Goal: Task Accomplishment & Management: Use online tool/utility

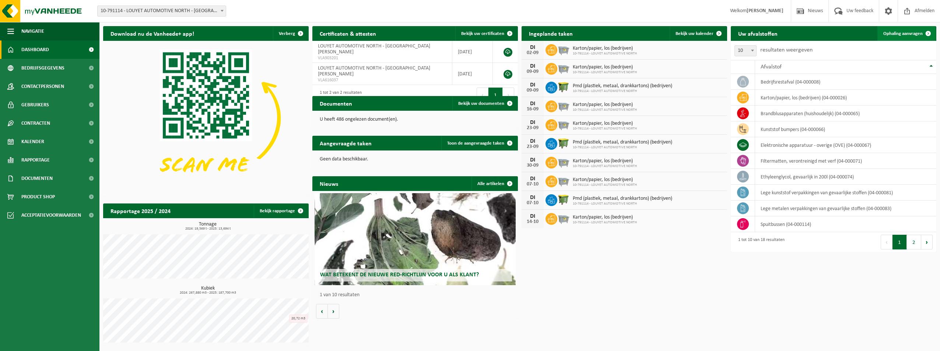
drag, startPoint x: 892, startPoint y: 32, endPoint x: 883, endPoint y: 39, distance: 11.0
click at [892, 32] on span "Ophaling aanvragen" at bounding box center [902, 33] width 39 height 5
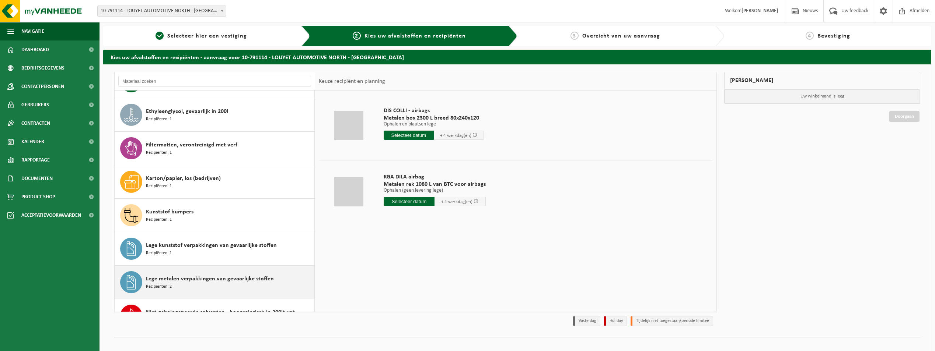
scroll to position [147, 0]
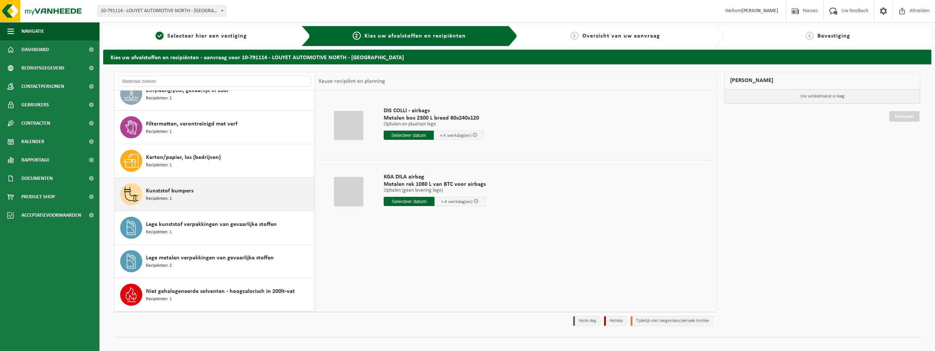
click at [238, 191] on div "Kunststof bumpers Recipiënten: 1" at bounding box center [229, 194] width 167 height 22
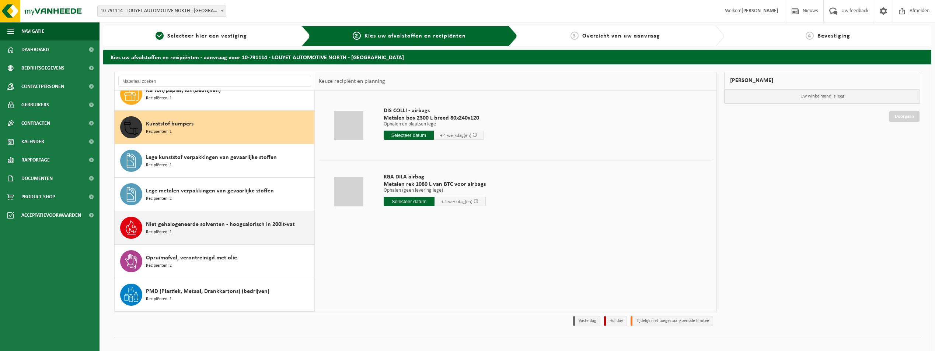
scroll to position [235, 0]
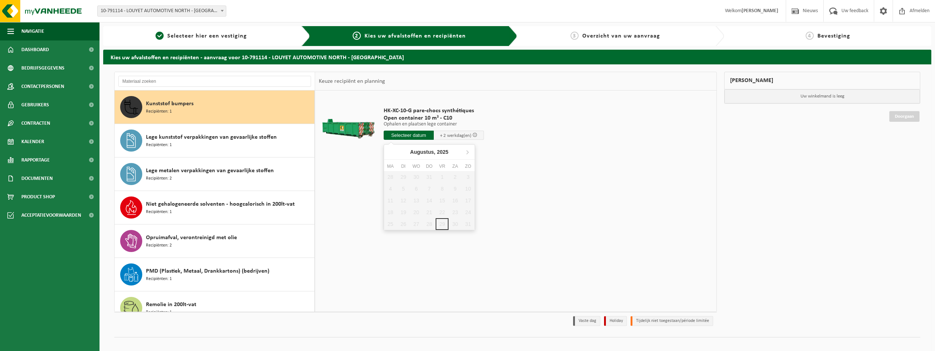
click at [407, 138] on input "text" at bounding box center [409, 135] width 50 height 9
click at [465, 153] on icon at bounding box center [467, 152] width 12 height 12
click at [391, 179] on div "1" at bounding box center [390, 177] width 13 height 12
type input "Van 2025-09-01"
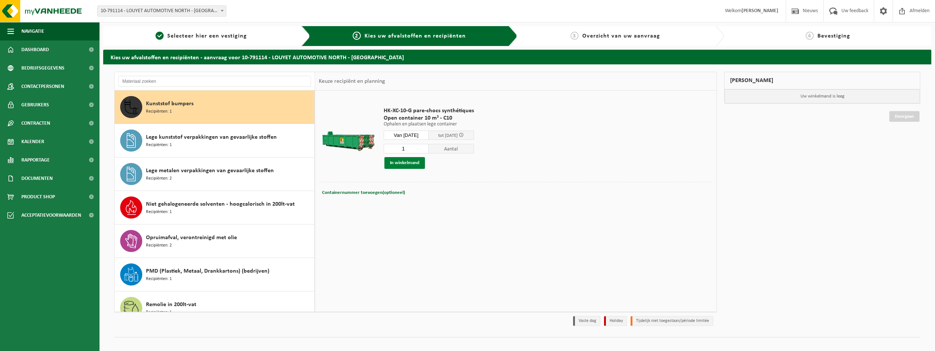
click at [398, 164] on button "In winkelmand" at bounding box center [404, 163] width 41 height 12
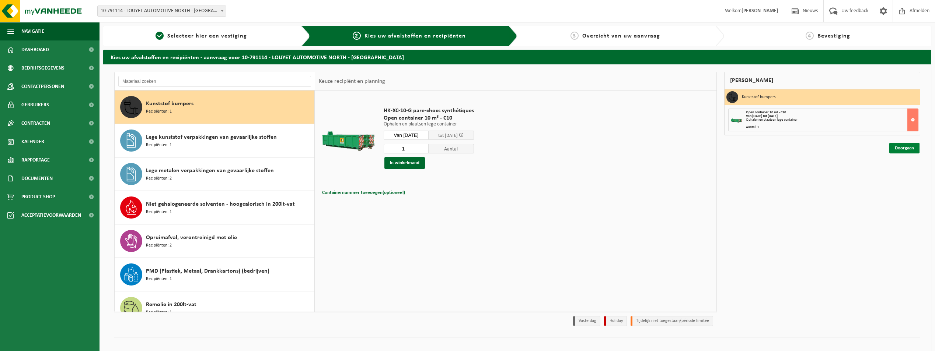
click at [894, 149] on link "Doorgaan" at bounding box center [904, 148] width 30 height 11
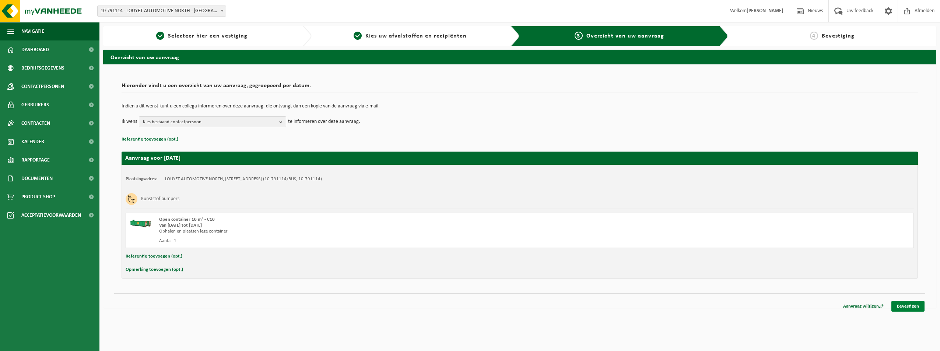
click at [918, 307] on link "Bevestigen" at bounding box center [908, 306] width 33 height 11
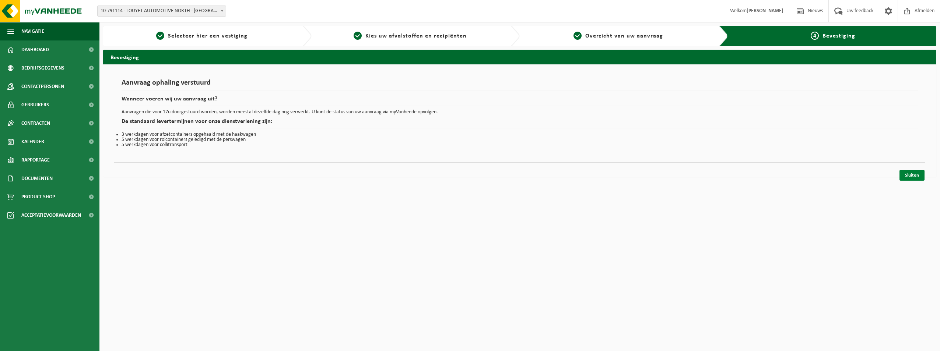
click at [913, 178] on link "Sluiten" at bounding box center [912, 175] width 25 height 11
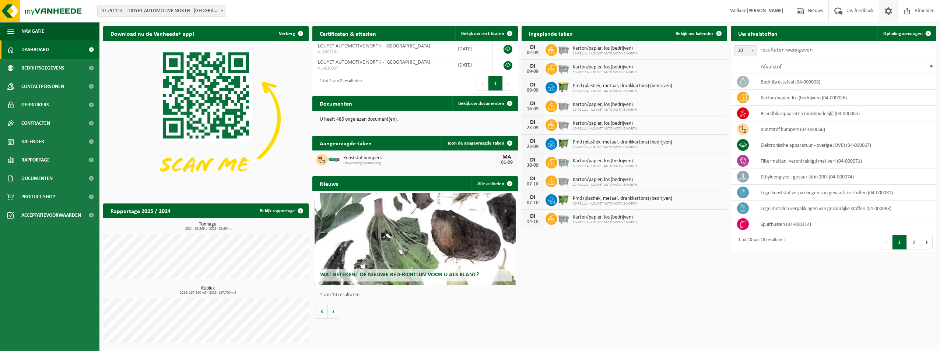
click at [891, 10] on span at bounding box center [888, 11] width 11 height 22
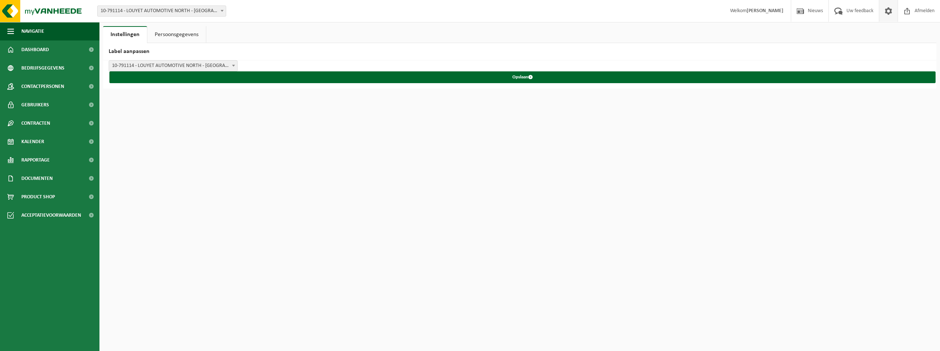
click at [891, 10] on span at bounding box center [888, 11] width 11 height 22
click at [53, 48] on link "Dashboard" at bounding box center [49, 50] width 99 height 18
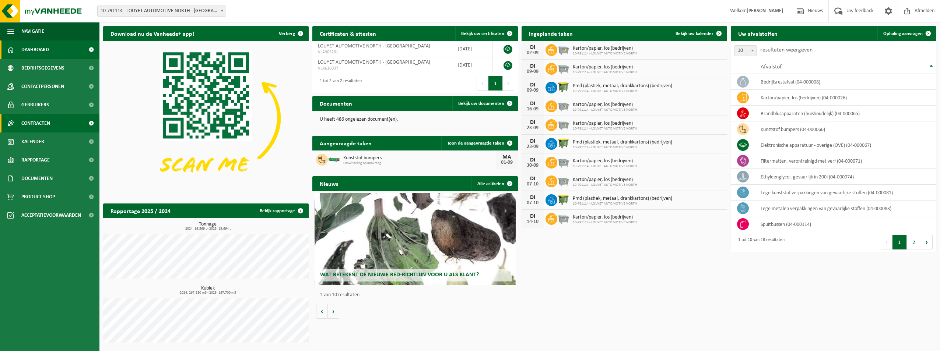
click at [56, 125] on link "Contracten" at bounding box center [49, 123] width 99 height 18
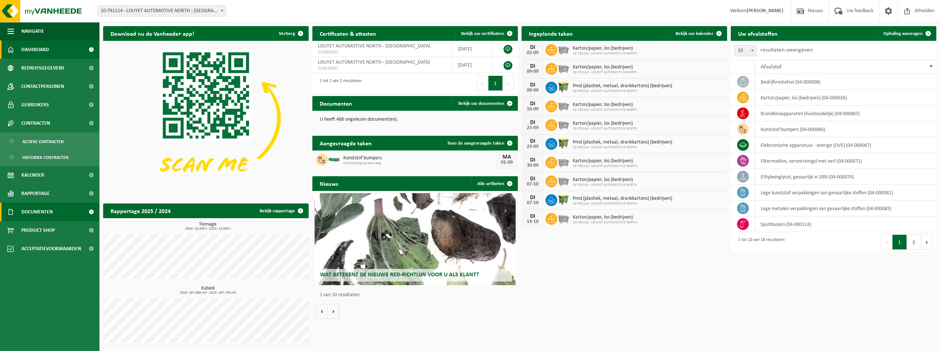
click at [57, 217] on link "Documenten" at bounding box center [49, 212] width 99 height 18
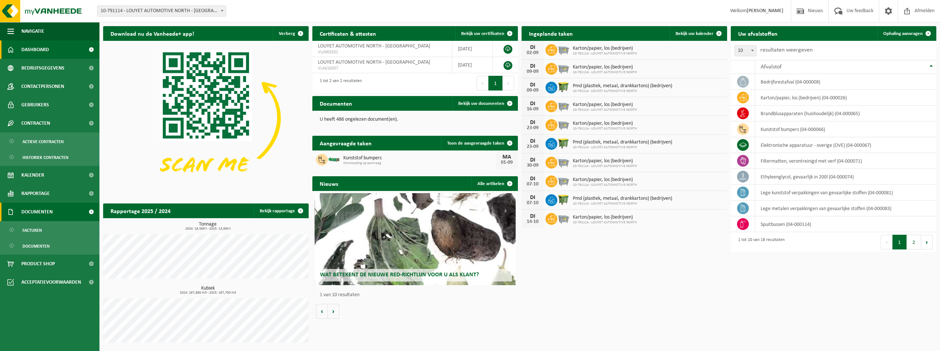
click at [57, 217] on link "Documenten" at bounding box center [49, 212] width 99 height 18
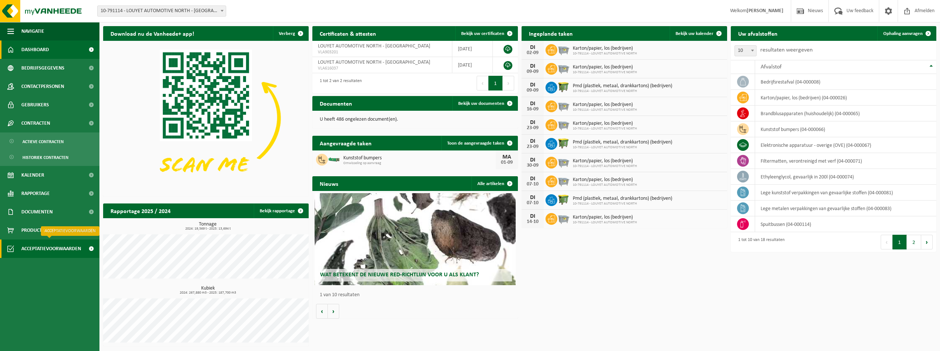
click at [50, 252] on span "Acceptatievoorwaarden" at bounding box center [51, 249] width 60 height 18
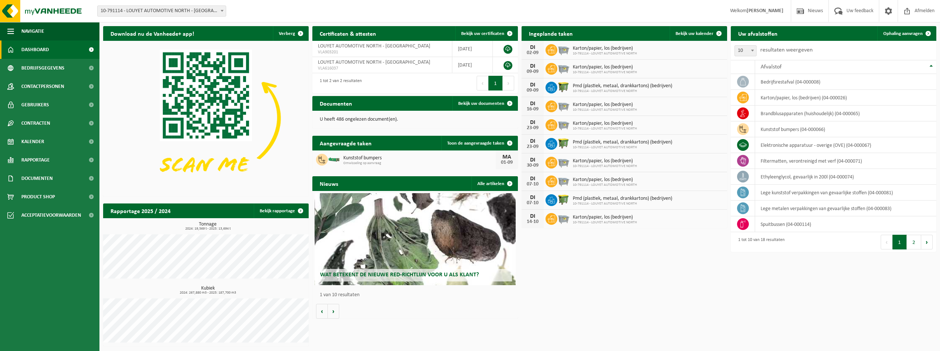
click at [445, 274] on span "Wat betekent de nieuwe RED-richtlijn voor u als klant?" at bounding box center [399, 275] width 159 height 6
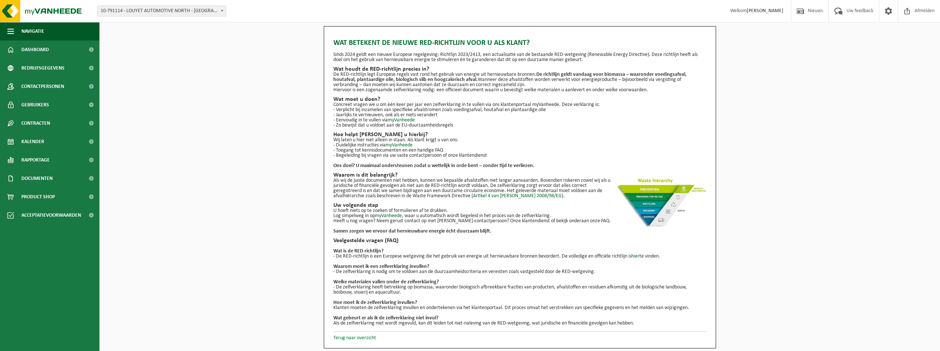
click at [363, 337] on link "Terug naar overzicht" at bounding box center [354, 339] width 43 height 6
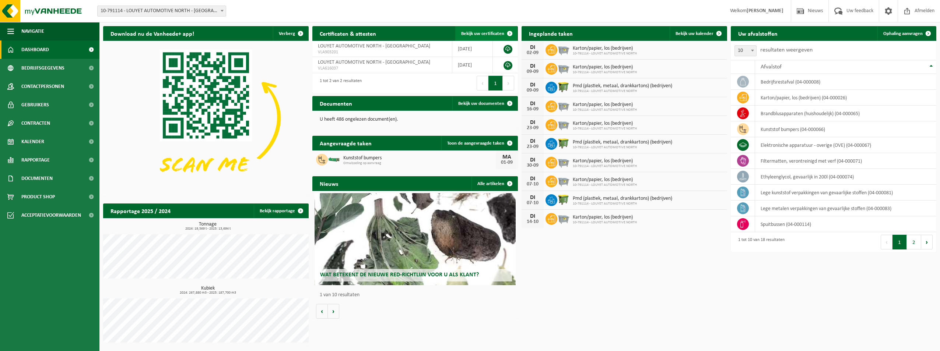
click at [484, 36] on span "Bekijk uw certificaten" at bounding box center [482, 33] width 43 height 5
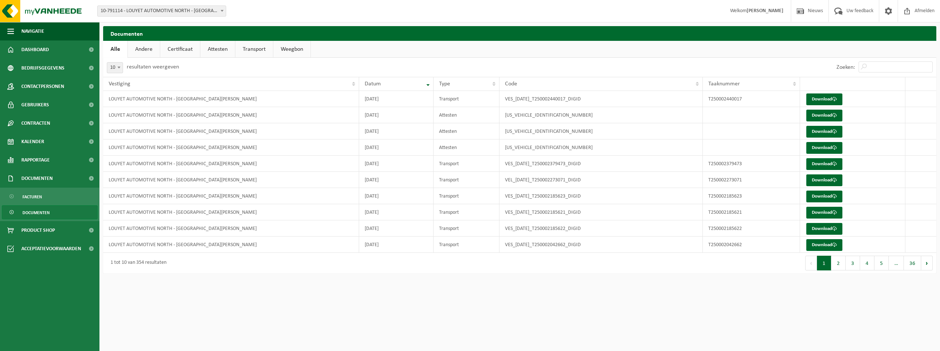
click at [188, 50] on link "Certificaat" at bounding box center [180, 49] width 40 height 17
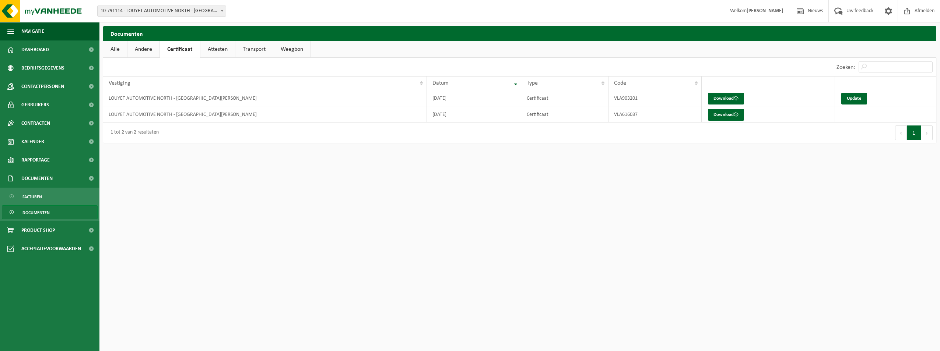
click at [224, 52] on link "Attesten" at bounding box center [217, 49] width 35 height 17
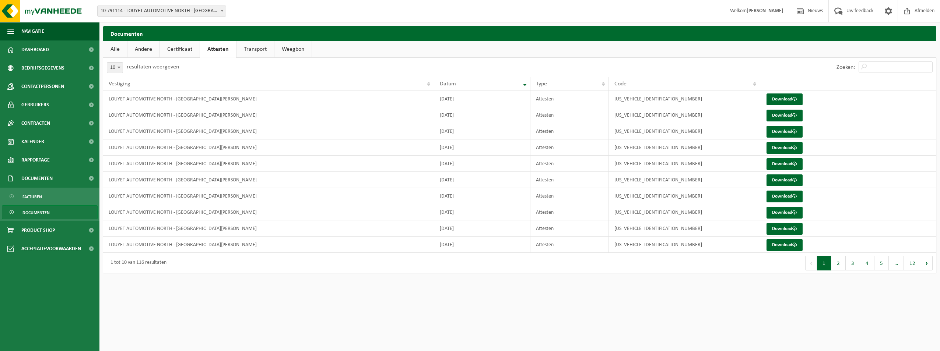
click at [259, 51] on link "Transport" at bounding box center [256, 49] width 38 height 17
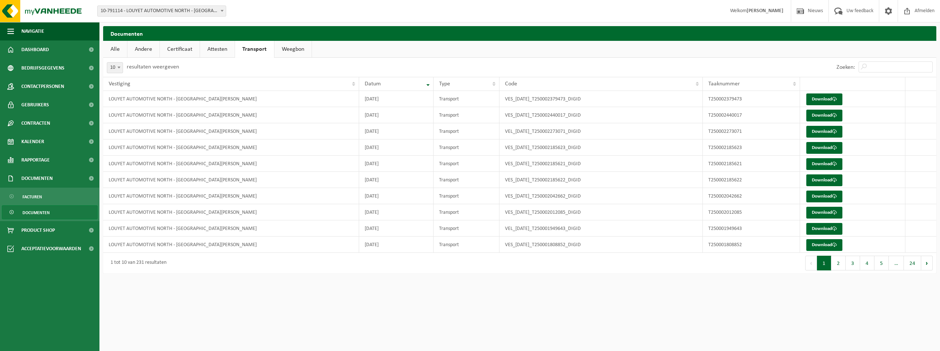
click at [288, 56] on link "Weegbon" at bounding box center [292, 49] width 37 height 17
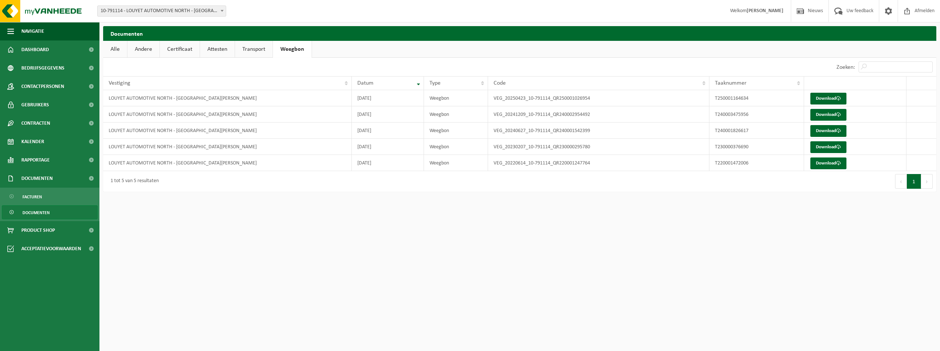
click at [119, 47] on link "Alle" at bounding box center [115, 49] width 24 height 17
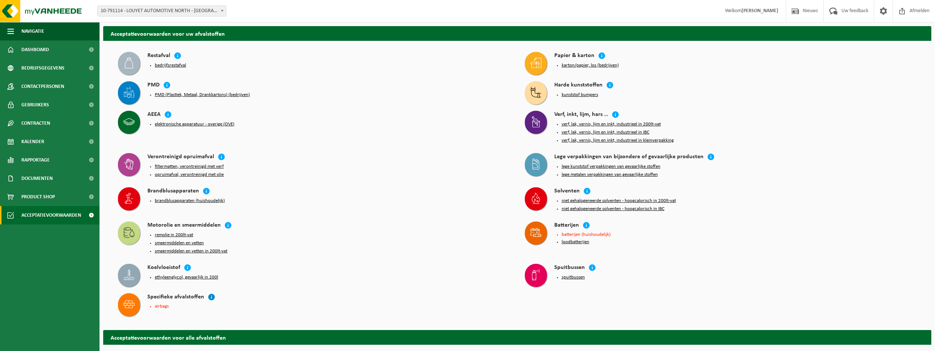
click at [209, 294] on icon at bounding box center [211, 297] width 7 height 7
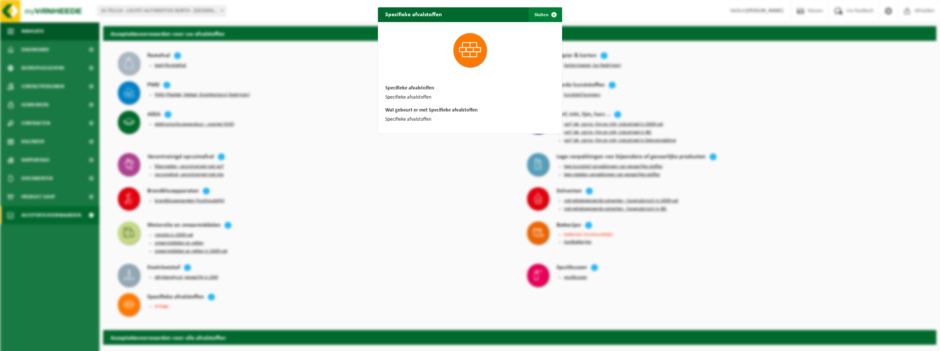
click at [551, 14] on span "button" at bounding box center [554, 14] width 15 height 15
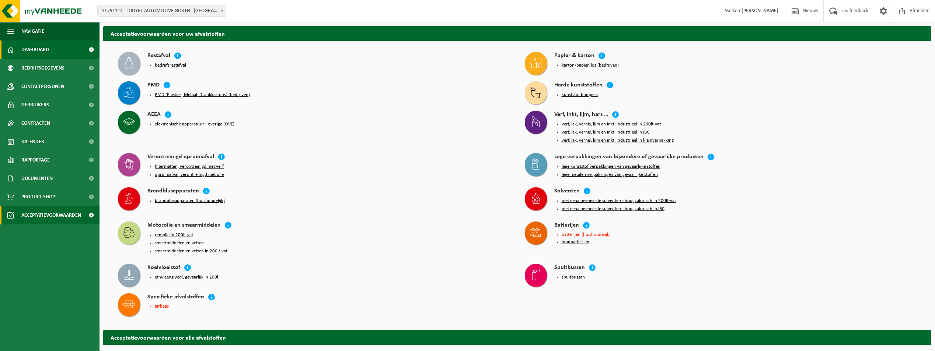
click at [41, 50] on span "Dashboard" at bounding box center [35, 50] width 28 height 18
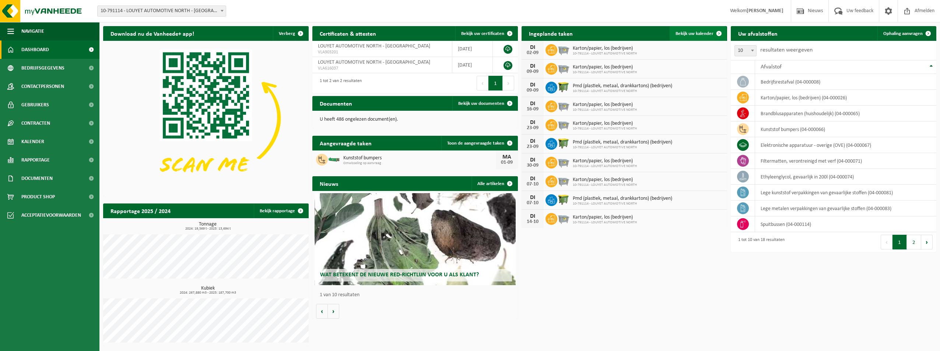
click at [689, 34] on span "Bekijk uw kalender" at bounding box center [695, 33] width 38 height 5
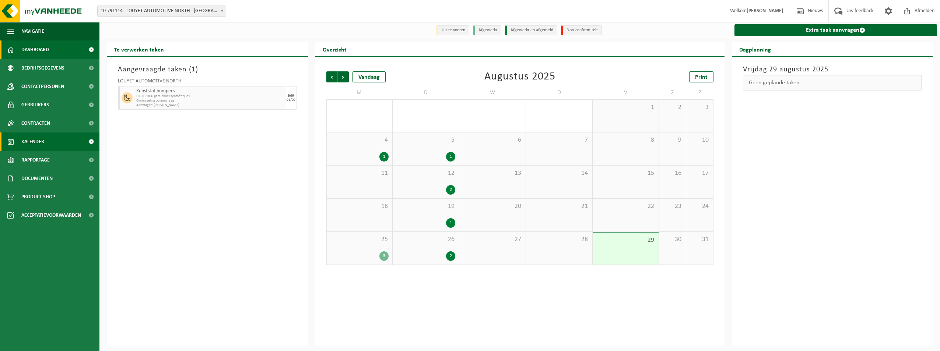
click at [49, 54] on span "Dashboard" at bounding box center [35, 50] width 28 height 18
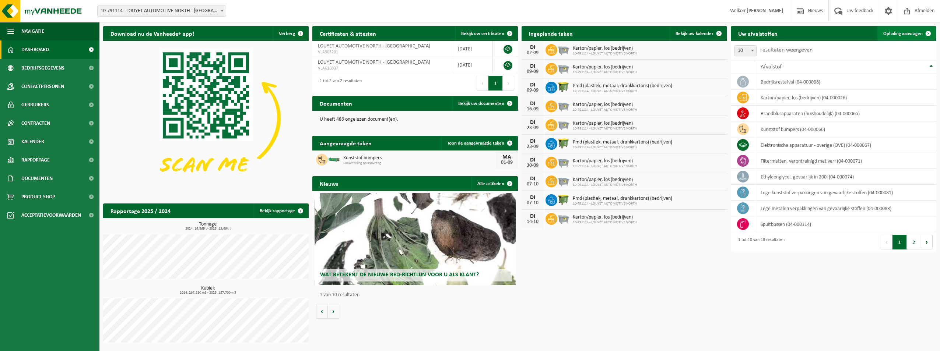
click at [900, 33] on span "Ophaling aanvragen" at bounding box center [902, 33] width 39 height 5
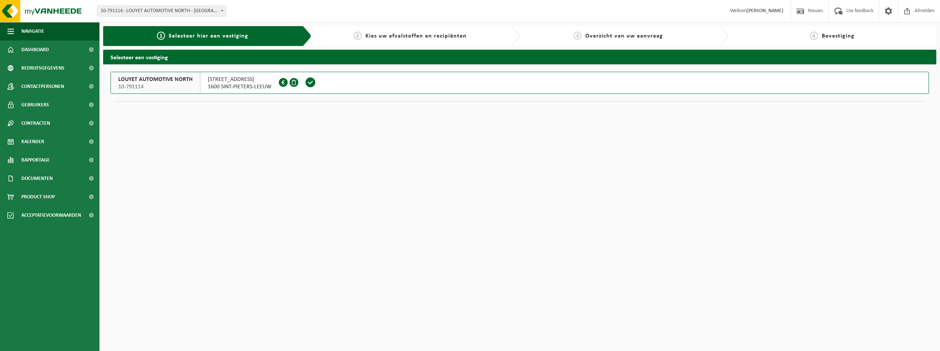
click at [311, 82] on span at bounding box center [310, 82] width 11 height 11
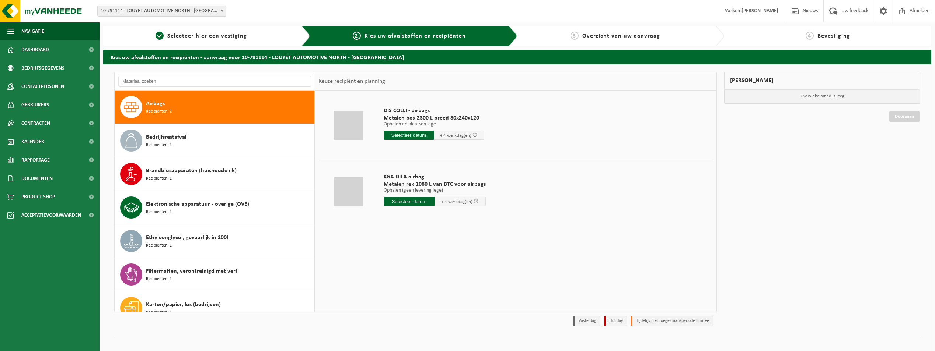
click at [438, 241] on div "DIS COLLI - airbags Metalen box 2300 L breed 80x240x120 Ophalen en plaatsen leg…" at bounding box center [515, 201] width 401 height 221
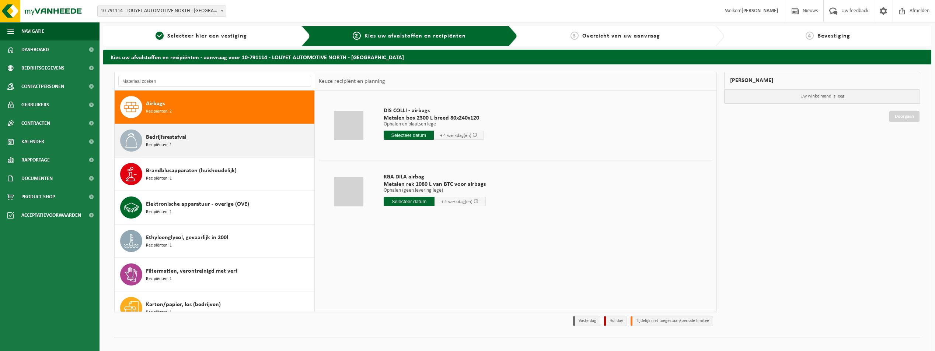
click at [213, 139] on div "Bedrijfsrestafval Recipiënten: 1" at bounding box center [229, 141] width 167 height 22
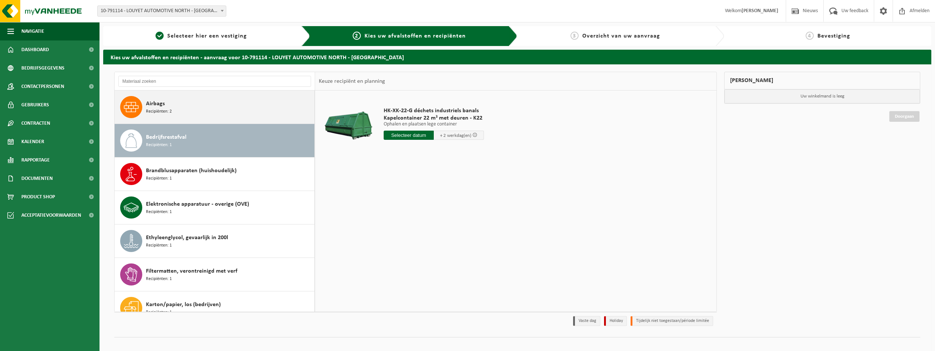
click at [219, 117] on div "Airbags Recipiënten: 2" at bounding box center [229, 107] width 167 height 22
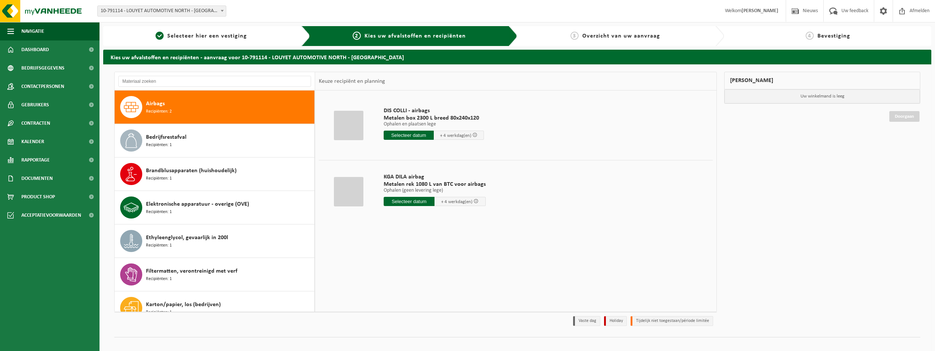
click at [347, 126] on div at bounding box center [348, 125] width 29 height 29
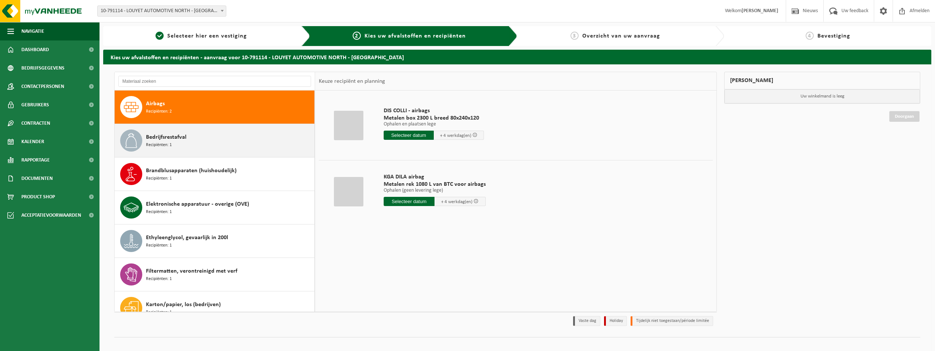
drag, startPoint x: 199, startPoint y: 143, endPoint x: 201, endPoint y: 129, distance: 14.9
click at [199, 143] on div "Bedrijfsrestafval Recipiënten: 1" at bounding box center [229, 141] width 167 height 22
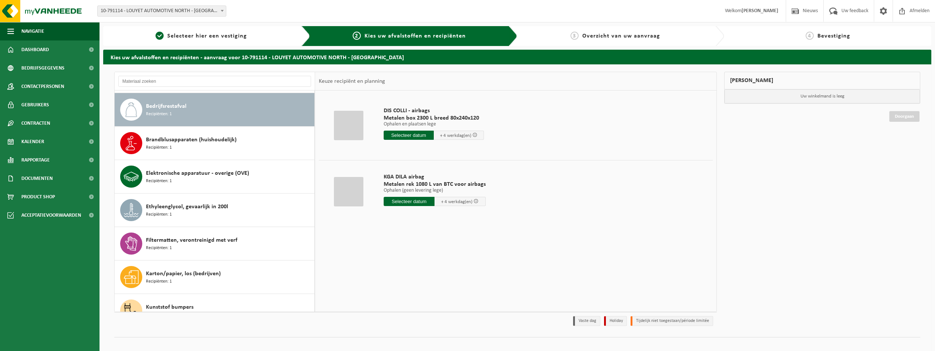
click at [202, 114] on div "Bedrijfsrestafval Recipiënten: 1" at bounding box center [229, 110] width 167 height 22
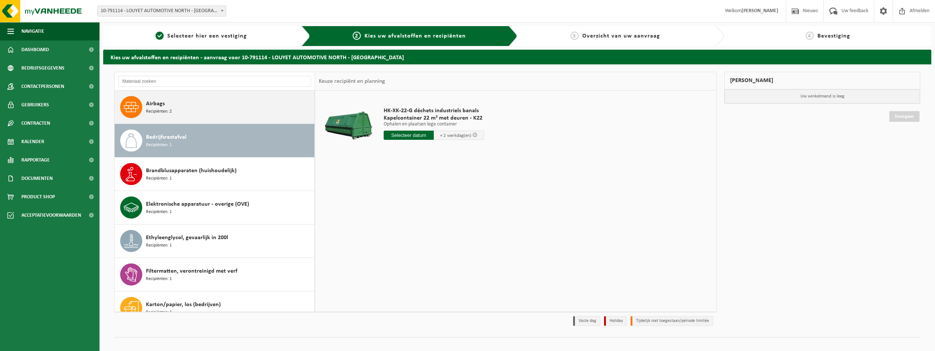
click at [209, 110] on div "Airbags Recipiënten: 2" at bounding box center [229, 107] width 167 height 22
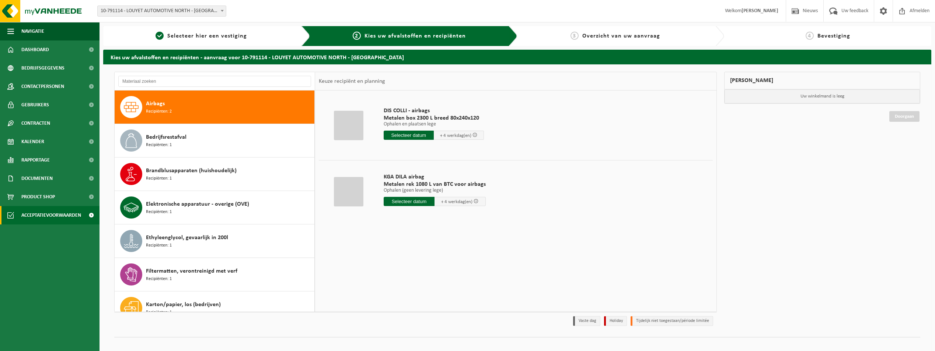
click at [41, 216] on span "Acceptatievoorwaarden" at bounding box center [51, 215] width 60 height 18
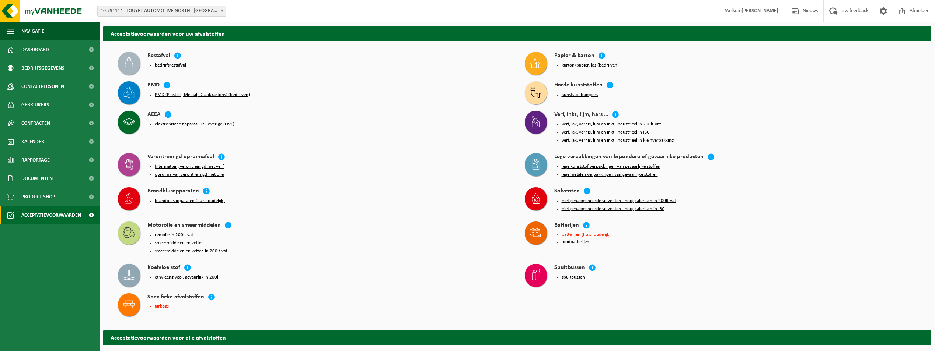
click at [165, 94] on button "PMD (Plastiek, Metaal, Drankkartons) (bedrijven)" at bounding box center [202, 95] width 95 height 6
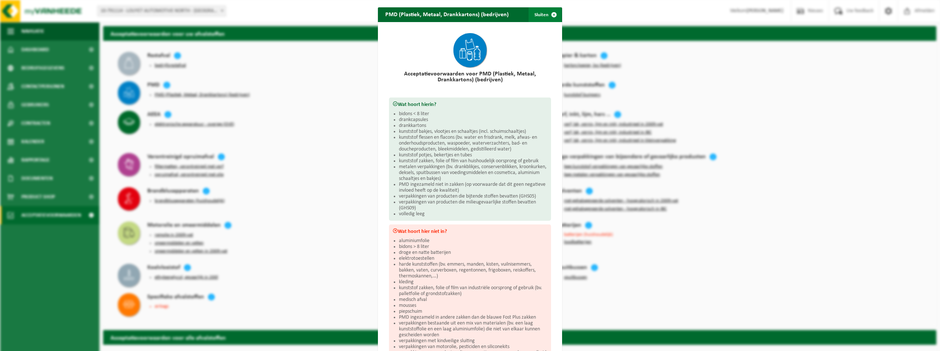
click at [550, 15] on span "button" at bounding box center [554, 14] width 15 height 15
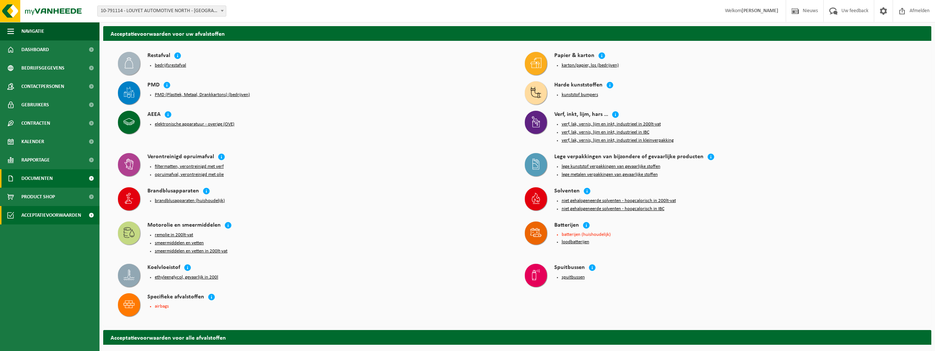
click at [39, 177] on span "Documenten" at bounding box center [36, 178] width 31 height 18
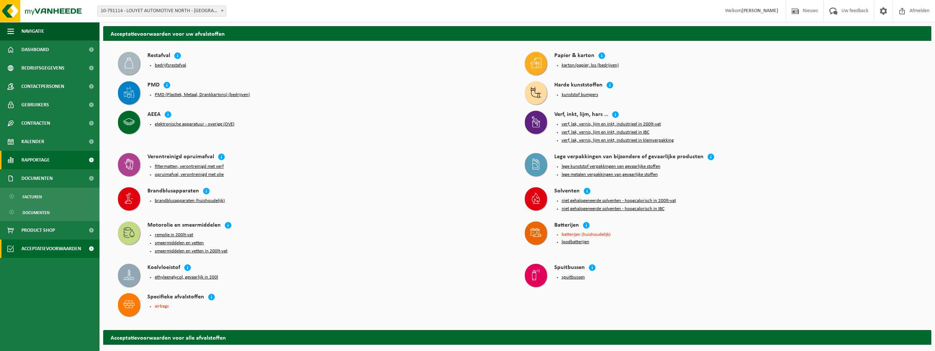
click at [47, 158] on span "Rapportage" at bounding box center [35, 160] width 28 height 18
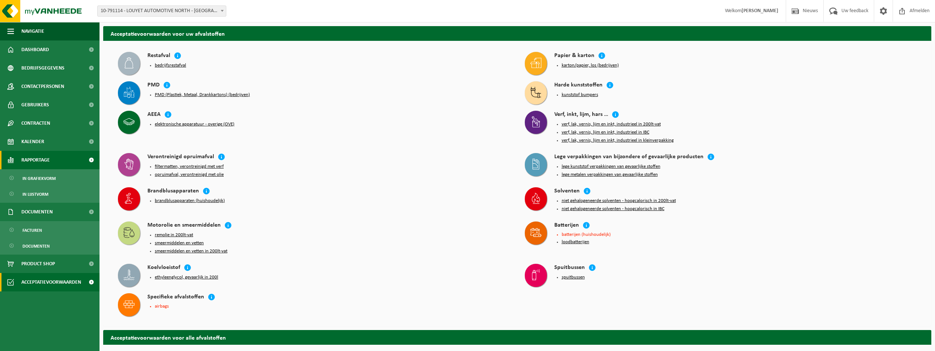
click at [48, 159] on span "Rapportage" at bounding box center [35, 160] width 28 height 18
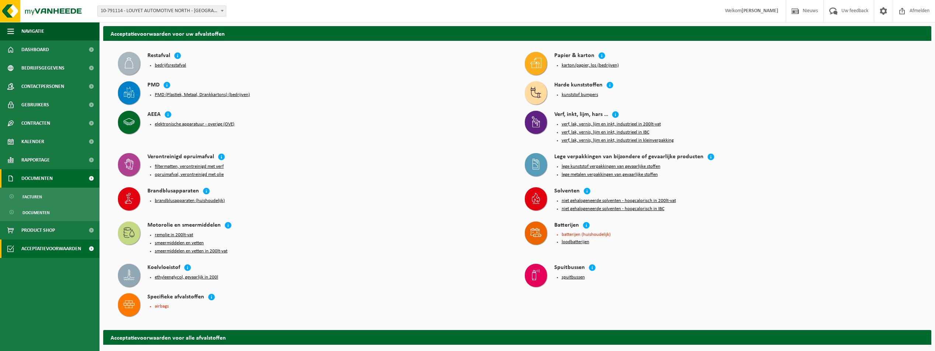
click at [65, 183] on link "Documenten" at bounding box center [49, 178] width 99 height 18
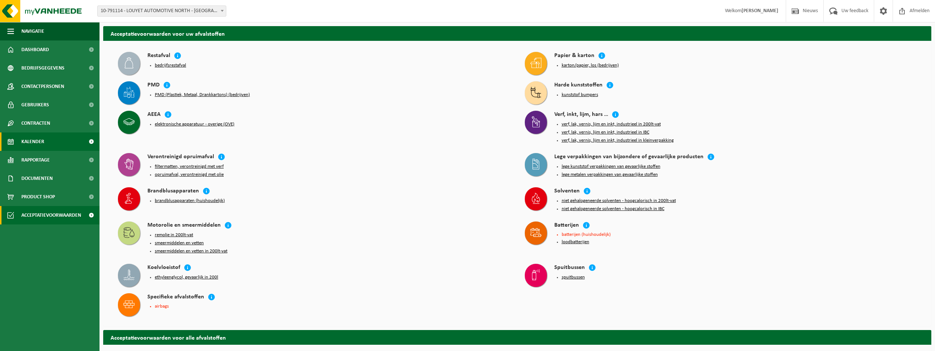
click at [35, 146] on span "Kalender" at bounding box center [32, 142] width 23 height 18
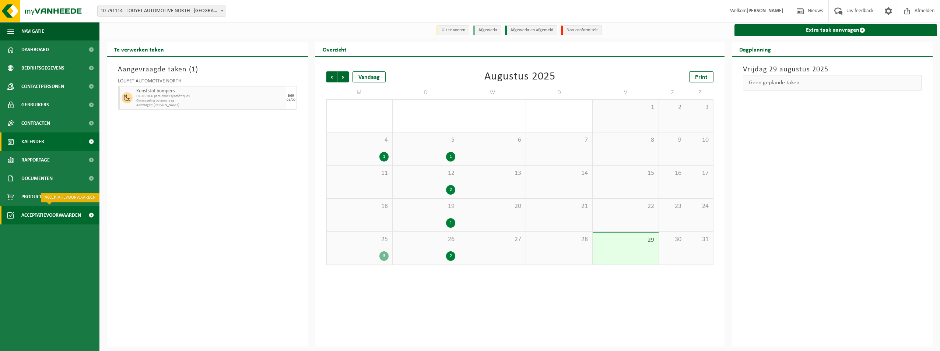
click at [51, 218] on span "Acceptatievoorwaarden" at bounding box center [51, 215] width 60 height 18
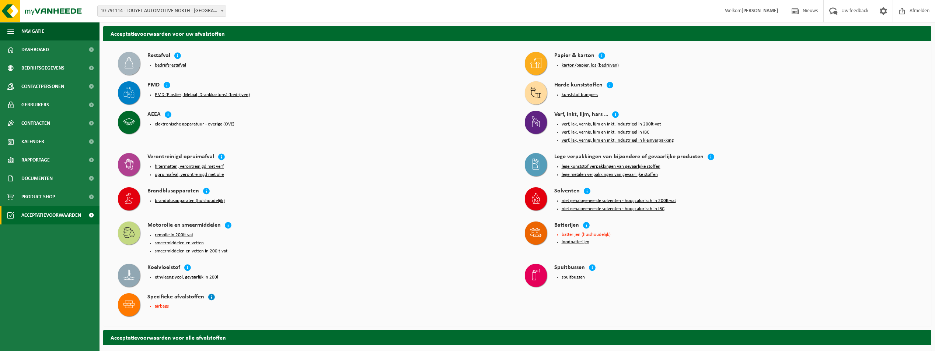
click at [209, 294] on icon at bounding box center [211, 297] width 7 height 7
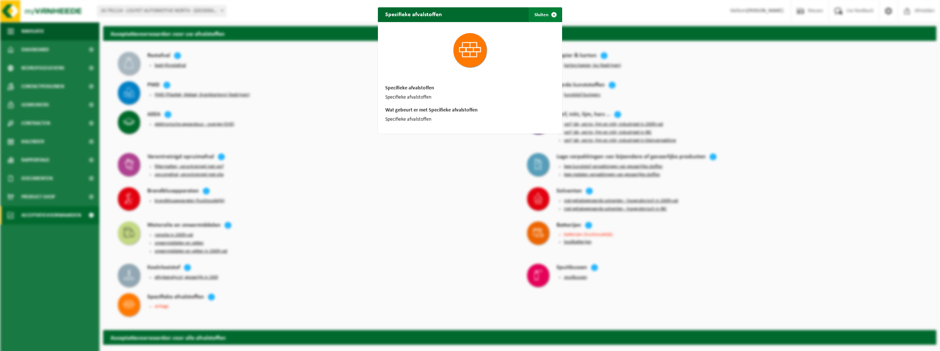
click at [549, 18] on span "button" at bounding box center [554, 14] width 15 height 15
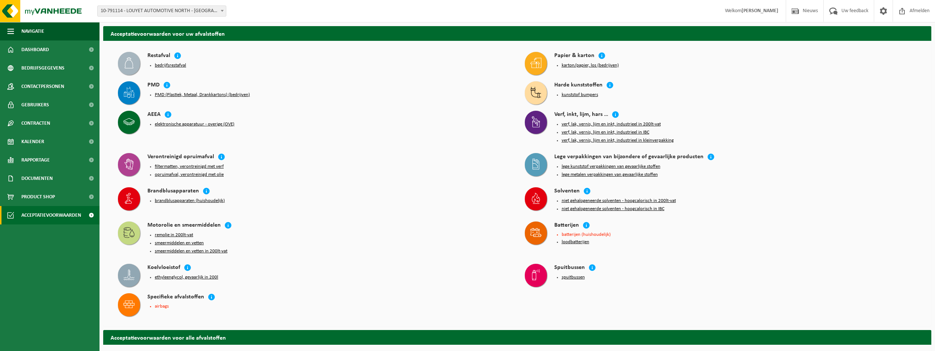
click at [162, 304] on li "airbags" at bounding box center [332, 306] width 355 height 5
click at [126, 303] on icon at bounding box center [128, 304] width 11 height 11
click at [55, 49] on link "Dashboard" at bounding box center [49, 50] width 99 height 18
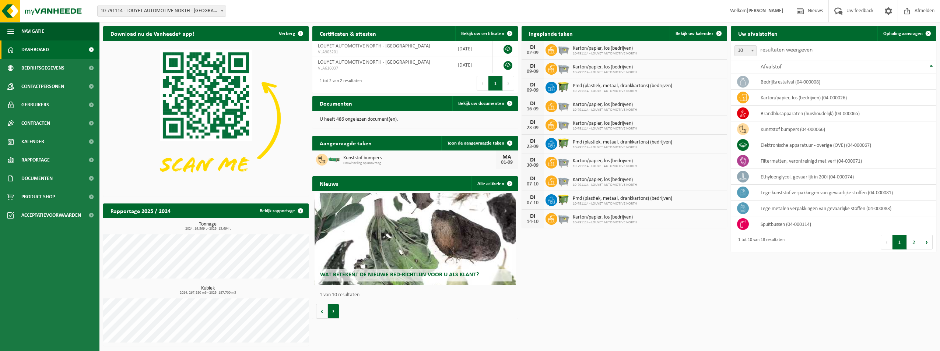
click at [333, 309] on button "Volgende" at bounding box center [333, 311] width 11 height 15
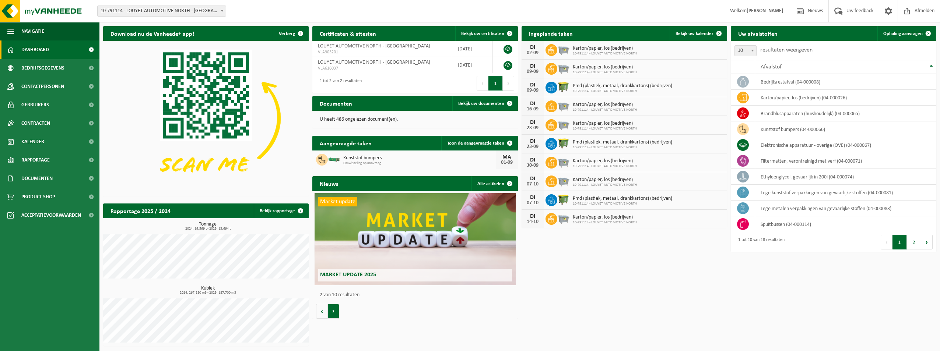
click at [331, 311] on button "Volgende" at bounding box center [333, 311] width 11 height 15
click at [331, 310] on button "Volgende" at bounding box center [333, 311] width 11 height 15
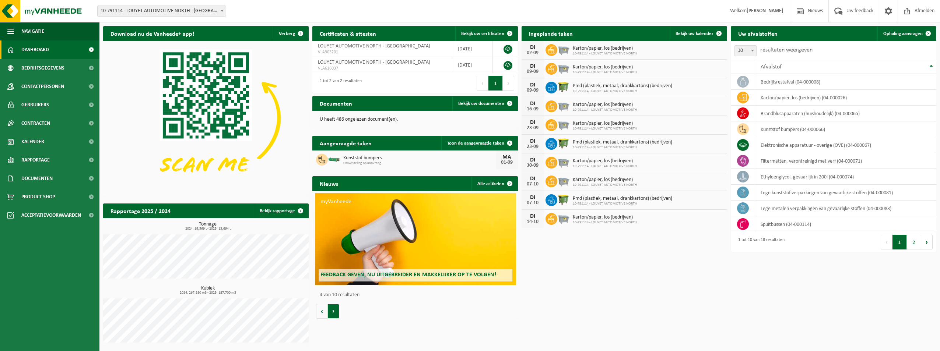
scroll to position [0, 617]
click at [331, 310] on button "Volgende" at bounding box center [333, 311] width 11 height 15
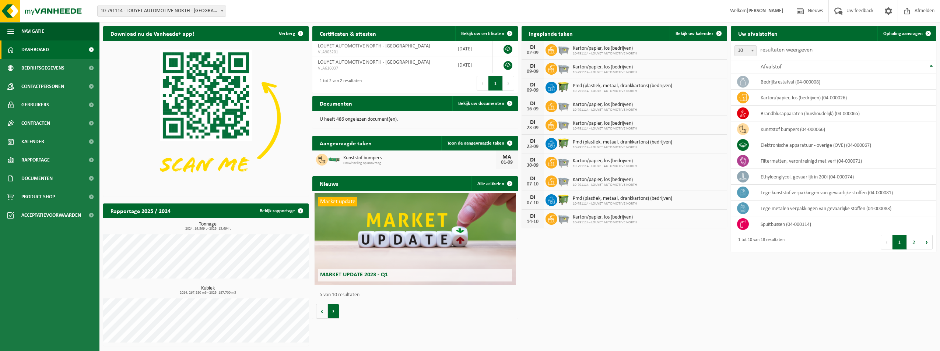
click at [331, 310] on button "Volgende" at bounding box center [333, 311] width 11 height 15
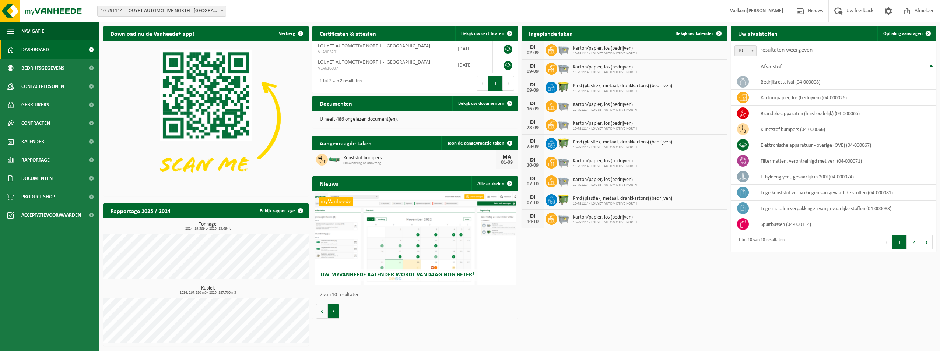
scroll to position [0, 1233]
click at [331, 310] on button "Volgende" at bounding box center [333, 311] width 11 height 15
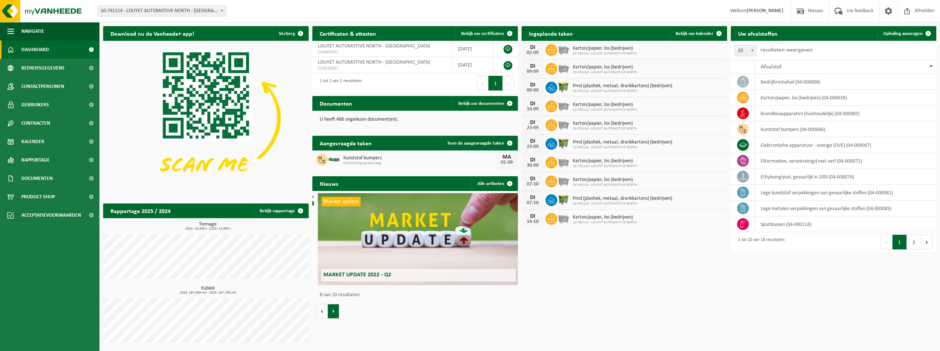
scroll to position [0, 1439]
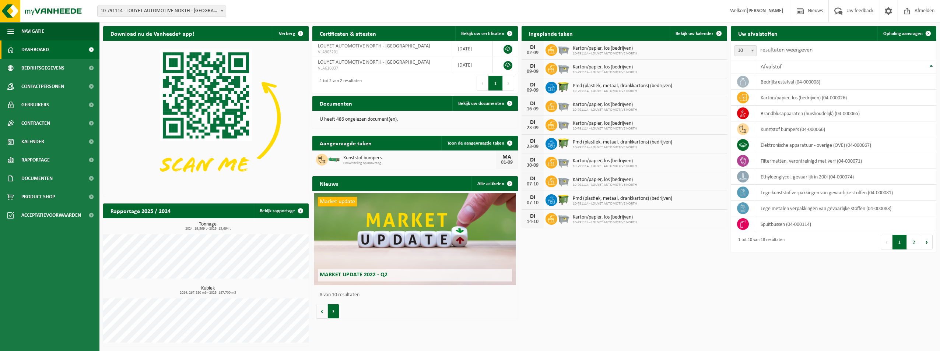
click at [331, 310] on button "Volgende" at bounding box center [333, 311] width 11 height 15
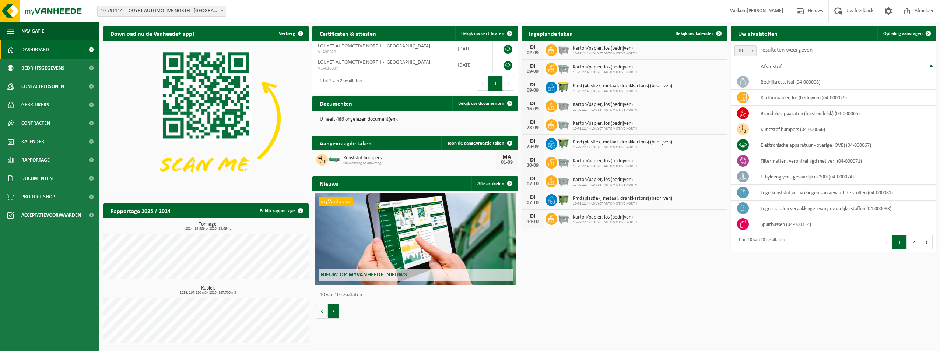
scroll to position [0, 1850]
click at [48, 48] on span "Dashboard" at bounding box center [35, 50] width 28 height 18
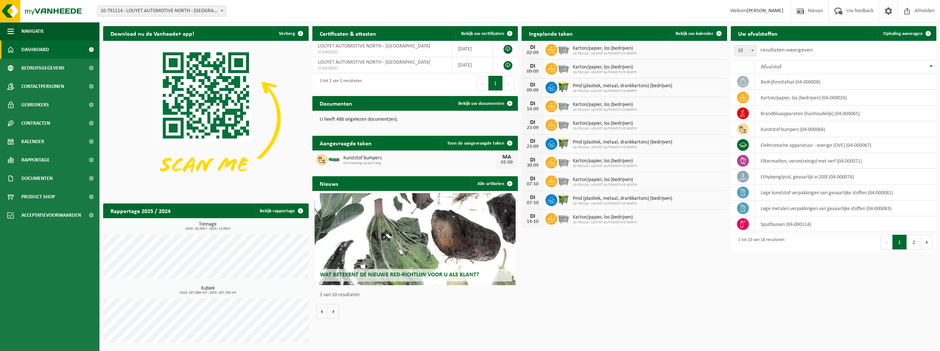
click at [384, 278] on span "Wat betekent de nieuwe RED-richtlijn voor u als klant?" at bounding box center [399, 275] width 159 height 6
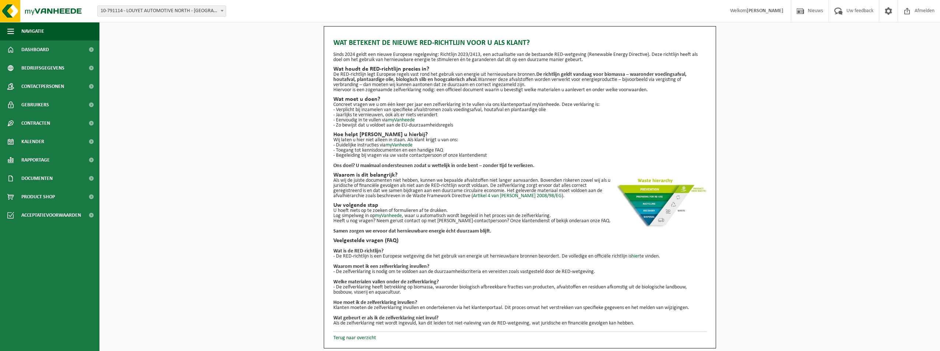
click at [663, 195] on img at bounding box center [660, 203] width 92 height 51
click at [357, 339] on link "Terug naar overzicht" at bounding box center [354, 339] width 43 height 6
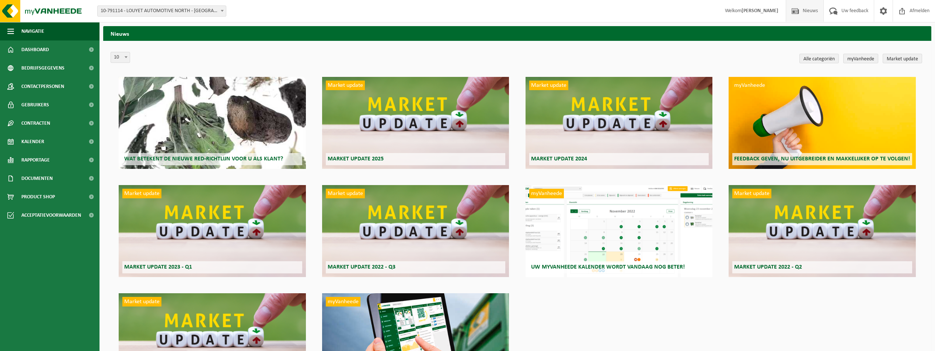
click at [395, 123] on div "Market update Market update 2025" at bounding box center [415, 123] width 187 height 92
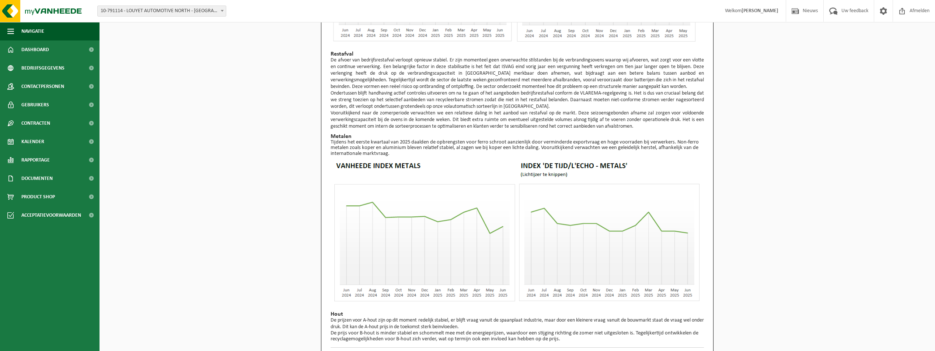
scroll to position [474, 0]
click at [363, 347] on p "Terug naar overzicht" at bounding box center [516, 351] width 373 height 9
click at [361, 351] on link "Terug naar overzicht" at bounding box center [351, 354] width 43 height 6
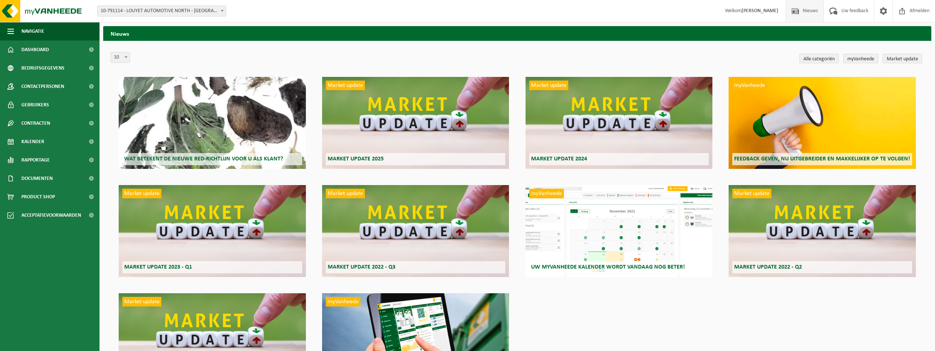
click at [190, 157] on span "Wat betekent de nieuwe RED-richtlijn voor u als klant?" at bounding box center [203, 159] width 159 height 6
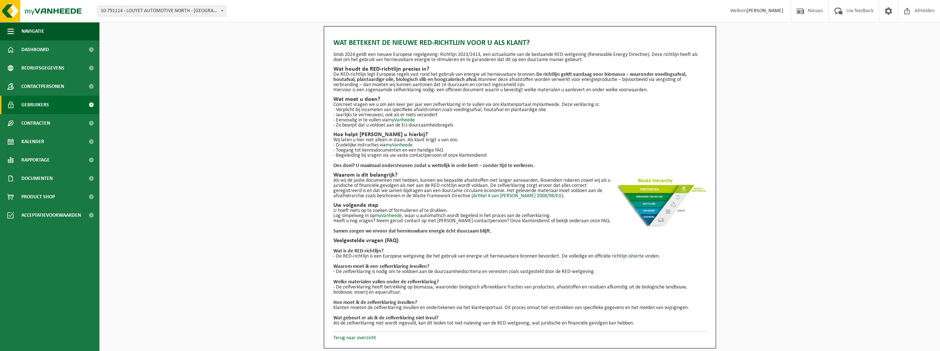
click at [63, 105] on link "Gebruikers" at bounding box center [49, 105] width 99 height 18
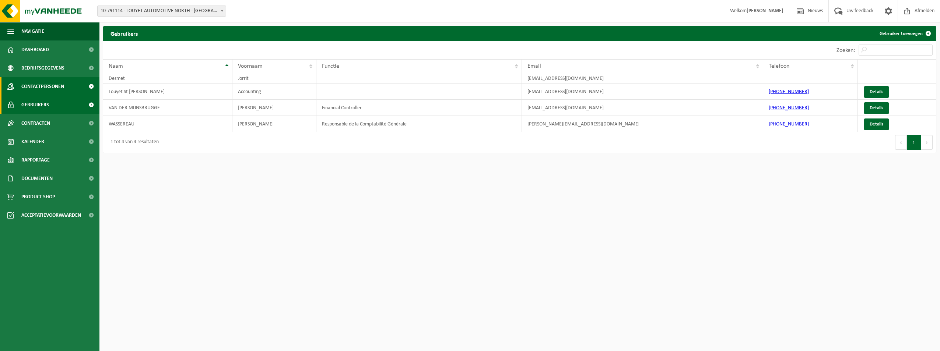
click at [35, 90] on span "Contactpersonen" at bounding box center [42, 86] width 43 height 18
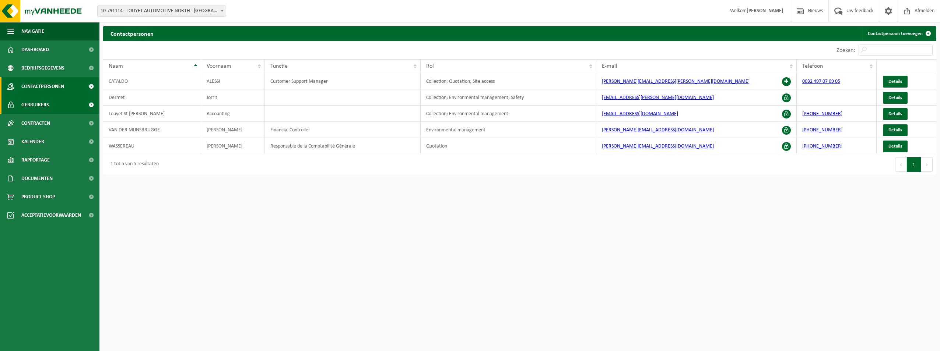
click at [47, 108] on span "Gebruikers" at bounding box center [35, 105] width 28 height 18
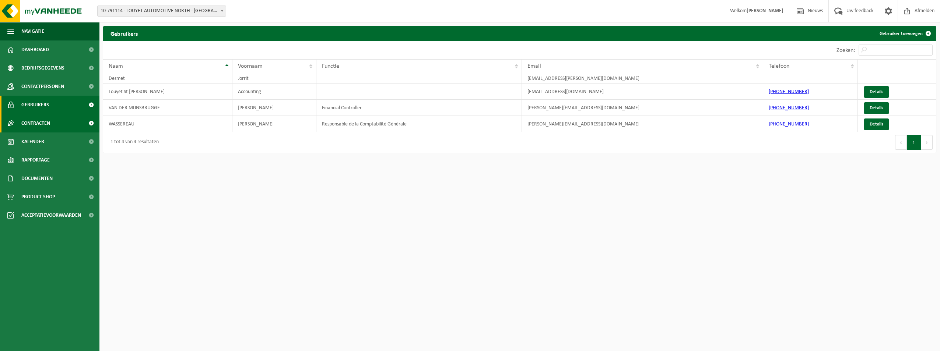
click at [50, 126] on span "Contracten" at bounding box center [35, 123] width 29 height 18
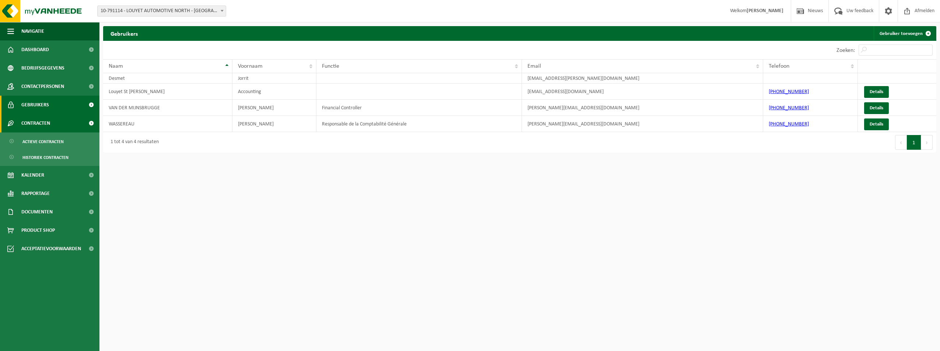
click at [47, 122] on span "Contracten" at bounding box center [35, 123] width 29 height 18
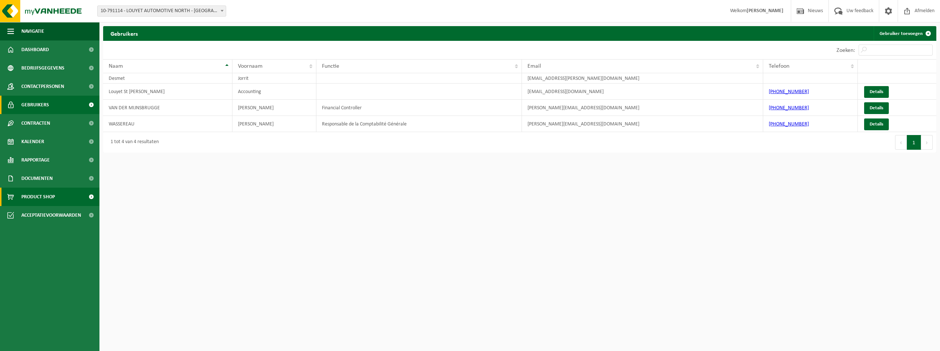
click at [49, 203] on span "Product Shop" at bounding box center [38, 197] width 34 height 18
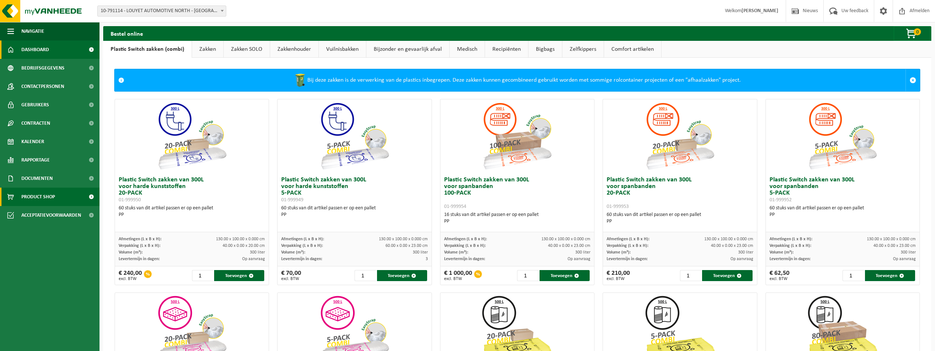
click at [50, 47] on link "Dashboard" at bounding box center [49, 50] width 99 height 18
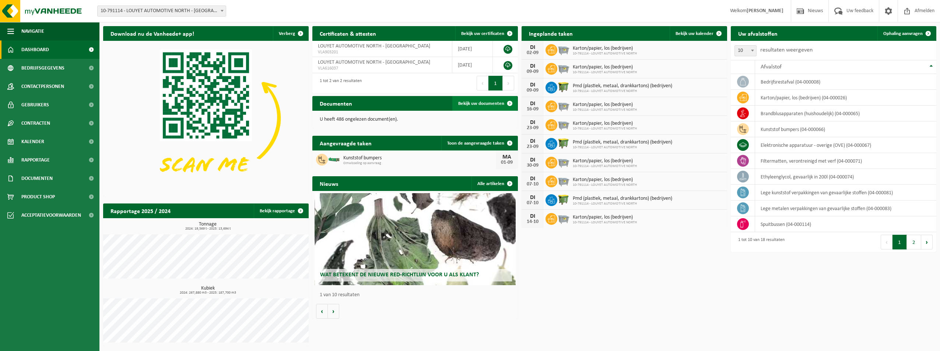
click at [490, 105] on span "Bekijk uw documenten" at bounding box center [481, 103] width 46 height 5
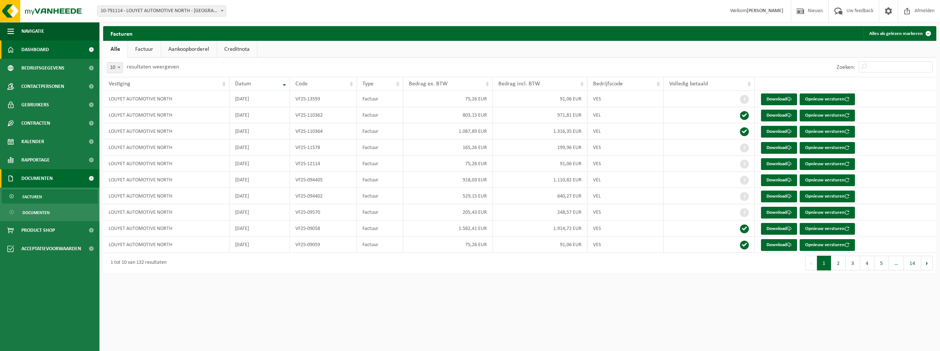
click at [33, 55] on span "Dashboard" at bounding box center [35, 50] width 28 height 18
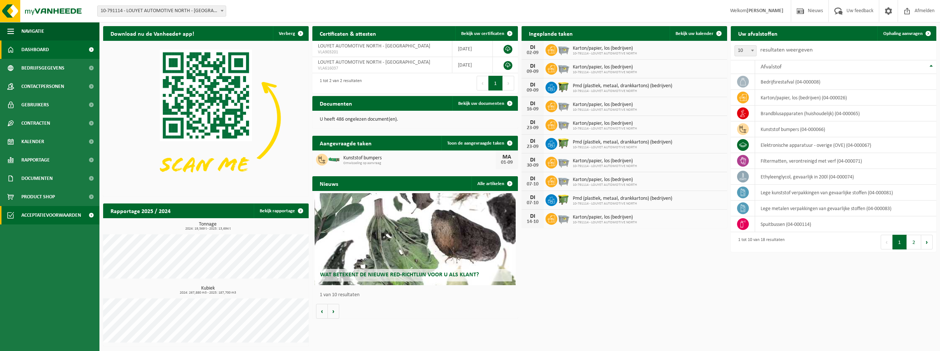
click at [49, 221] on span "Acceptatievoorwaarden" at bounding box center [51, 215] width 60 height 18
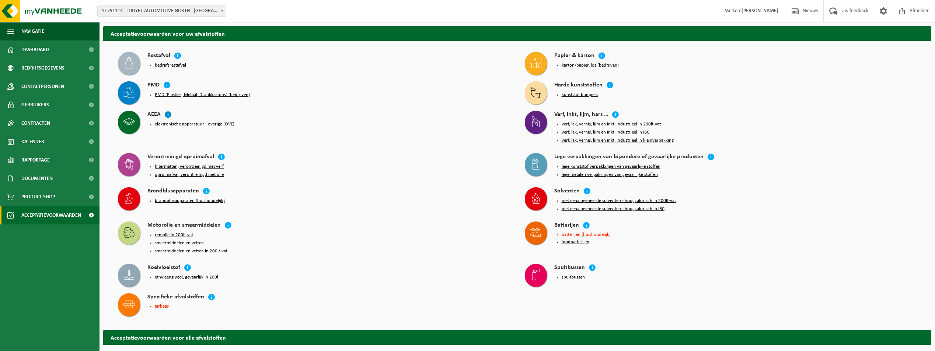
click at [166, 114] on icon at bounding box center [167, 114] width 7 height 7
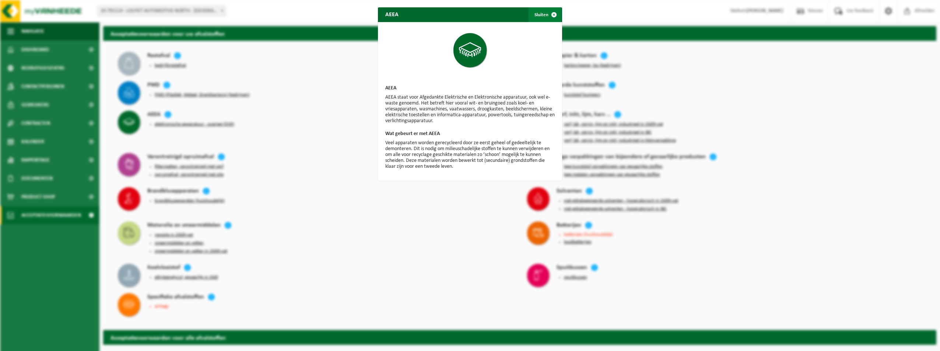
click at [551, 15] on span "button" at bounding box center [554, 14] width 15 height 15
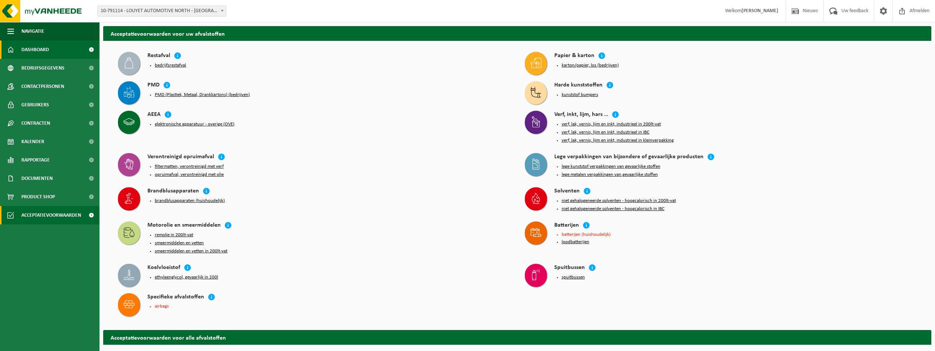
click at [44, 45] on span "Dashboard" at bounding box center [35, 50] width 28 height 18
